Goal: Task Accomplishment & Management: Manage account settings

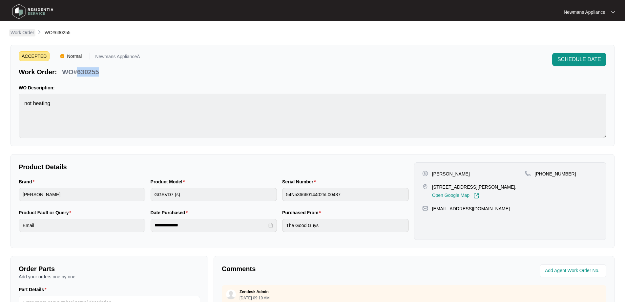
click at [23, 34] on p "Work Order" at bounding box center [23, 32] width 24 height 7
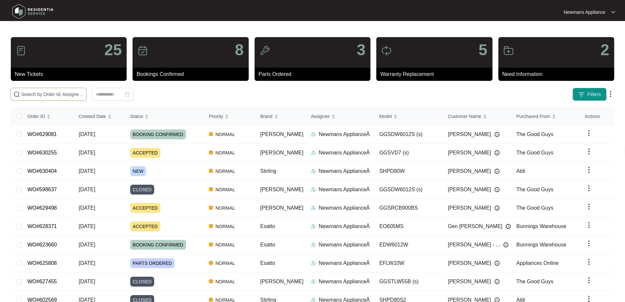
click at [63, 98] on span at bounding box center [49, 94] width 76 height 13
paste input "630404"
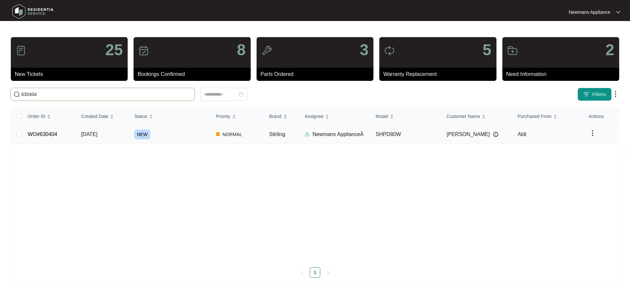
type input "630404"
click at [220, 133] on span "NORMAL" at bounding box center [232, 134] width 25 height 8
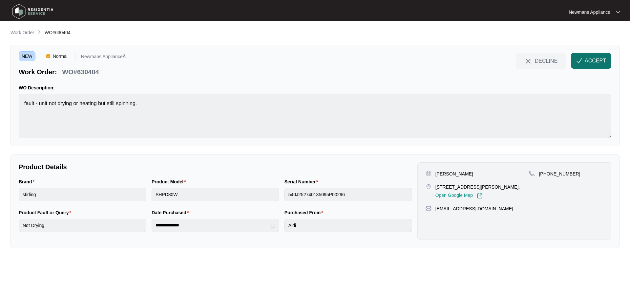
click at [596, 57] on span "ACCEPT" at bounding box center [595, 61] width 21 height 8
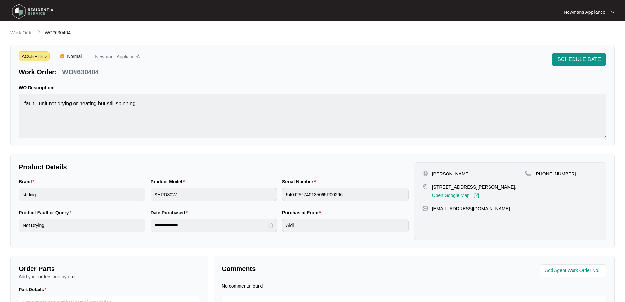
click at [450, 173] on p "[PERSON_NAME]" at bounding box center [451, 173] width 38 height 7
copy p "[PERSON_NAME]"
click at [435, 173] on p "[PERSON_NAME]" at bounding box center [451, 173] width 38 height 7
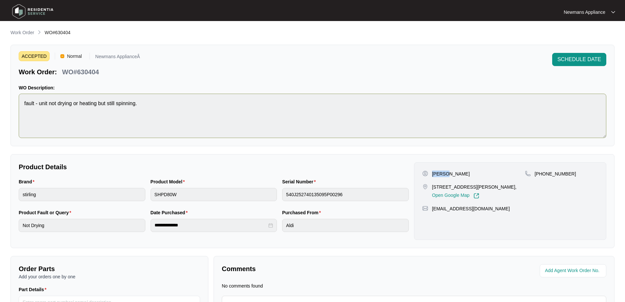
copy p "[PERSON_NAME]"
drag, startPoint x: 433, startPoint y: 187, endPoint x: 467, endPoint y: 185, distance: 34.8
click at [467, 185] on p "[STREET_ADDRESS][PERSON_NAME]," at bounding box center [474, 187] width 85 height 7
copy p "[STREET_ADDRESS][PERSON_NAME]"
drag, startPoint x: 468, startPoint y: 187, endPoint x: 502, endPoint y: 187, distance: 33.2
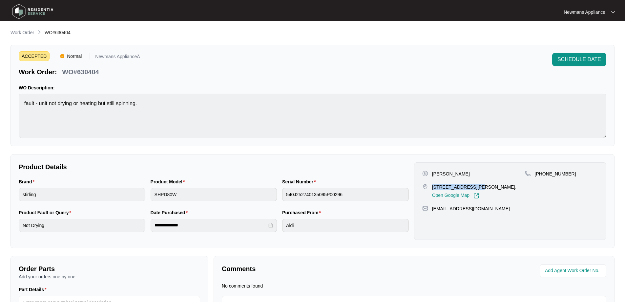
click at [502, 187] on p "[STREET_ADDRESS][PERSON_NAME]," at bounding box center [474, 187] width 85 height 7
copy p "Surfers Paradise"
drag, startPoint x: 567, startPoint y: 172, endPoint x: 544, endPoint y: 175, distance: 23.2
click at [544, 175] on div "[PHONE_NUMBER]" at bounding box center [561, 173] width 73 height 7
copy p "409882566"
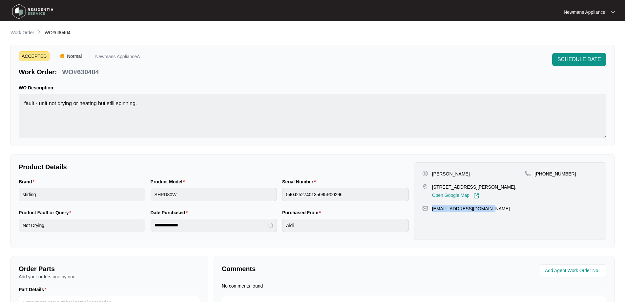
drag, startPoint x: 486, startPoint y: 214, endPoint x: 433, endPoint y: 216, distance: 53.5
click at [433, 212] on div "[EMAIL_ADDRESS][DOMAIN_NAME]" at bounding box center [510, 208] width 176 height 7
copy p "[EMAIL_ADDRESS][DOMAIN_NAME]"
click at [147, 225] on div "**********" at bounding box center [214, 224] width 396 height 31
click at [273, 226] on div "**********" at bounding box center [214, 224] width 396 height 31
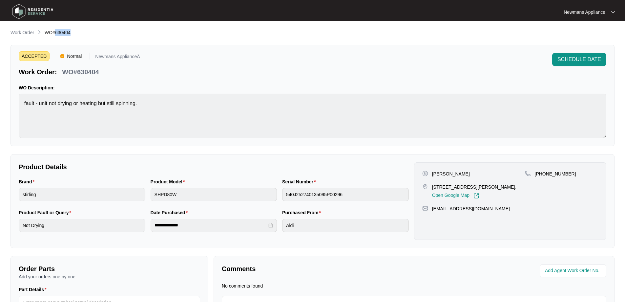
drag, startPoint x: 56, startPoint y: 32, endPoint x: 74, endPoint y: 32, distance: 17.4
click at [74, 32] on div "Work Order WO#630404" at bounding box center [313, 33] width 604 height 8
copy span "630404"
